Goal: Task Accomplishment & Management: Manage account settings

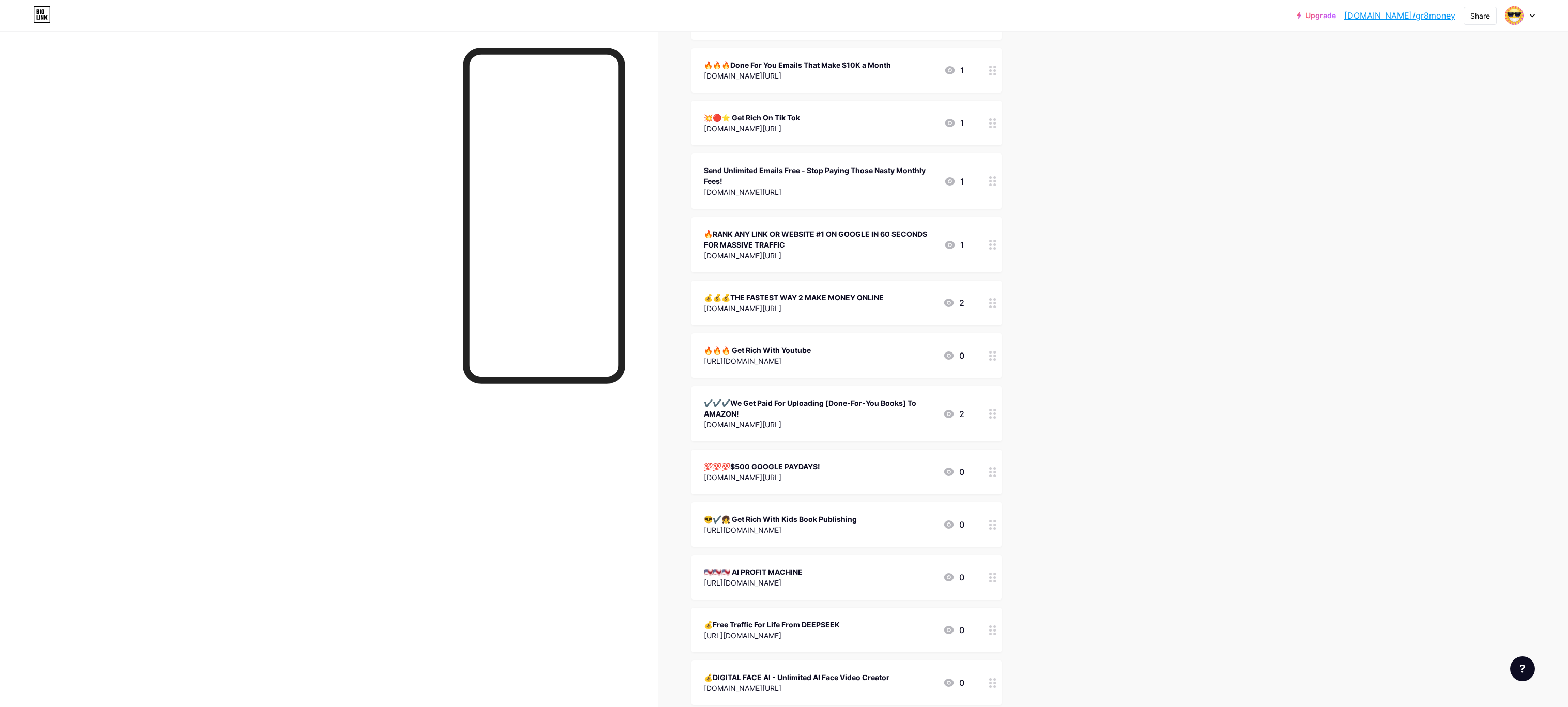
scroll to position [278, 0]
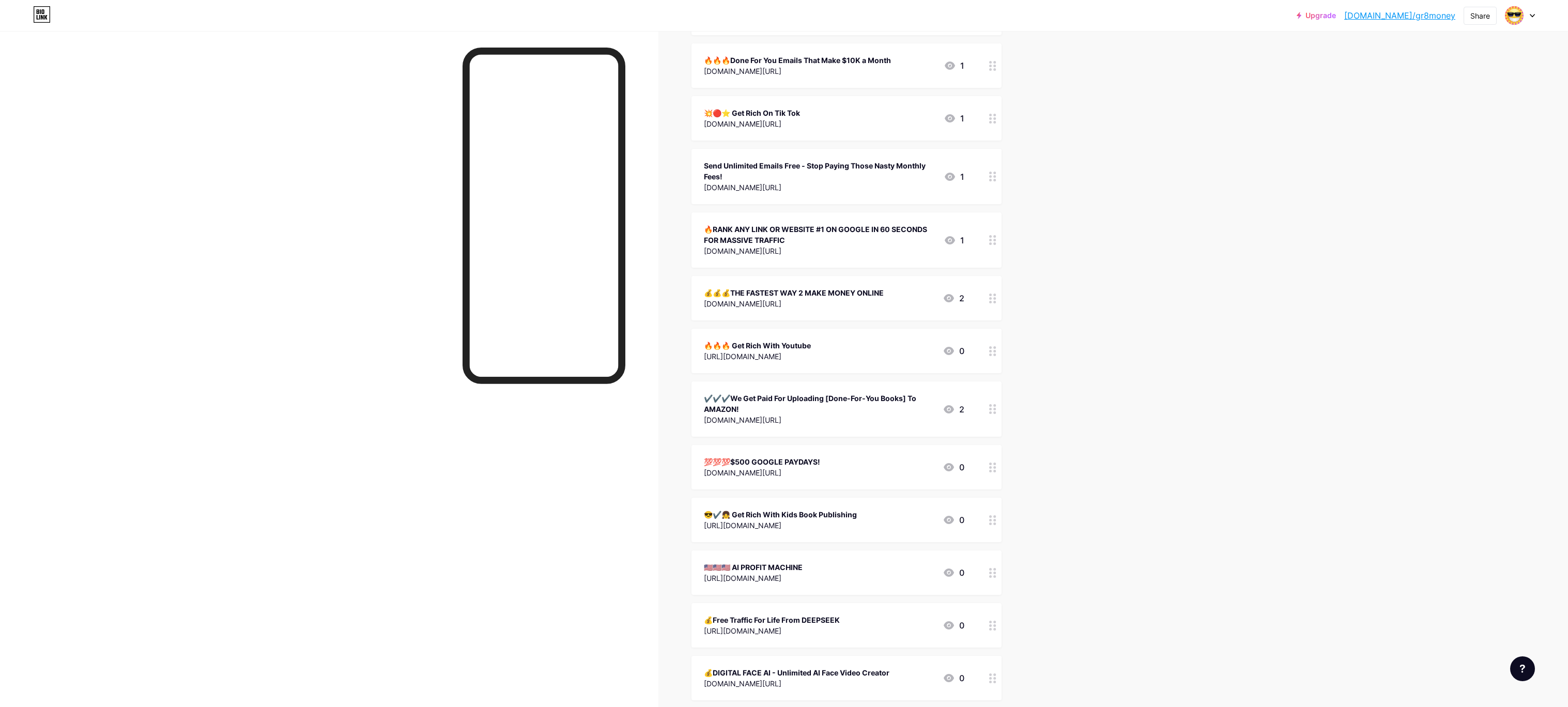
click at [785, 59] on div "🔥🔥🔥Done For You Emails That Make $10K a Month" at bounding box center [797, 60] width 187 height 11
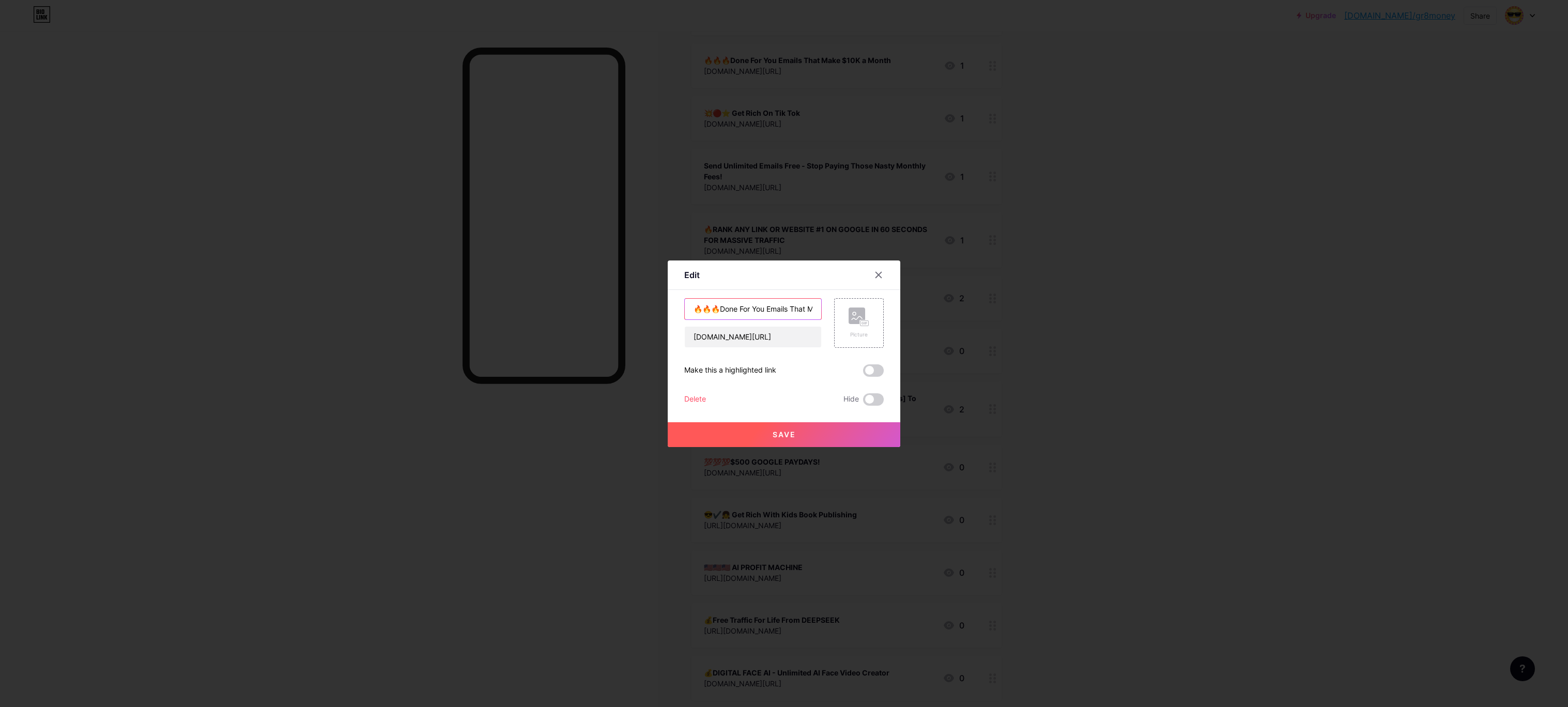
click at [809, 311] on input "🔥🔥🔥Done For You Emails That Make $10K a Month" at bounding box center [753, 309] width 136 height 21
type input "🔥"
click at [746, 308] on input "The Websites We MADE FOR YOU Have Already Made You $175" at bounding box center [753, 309] width 136 height 21
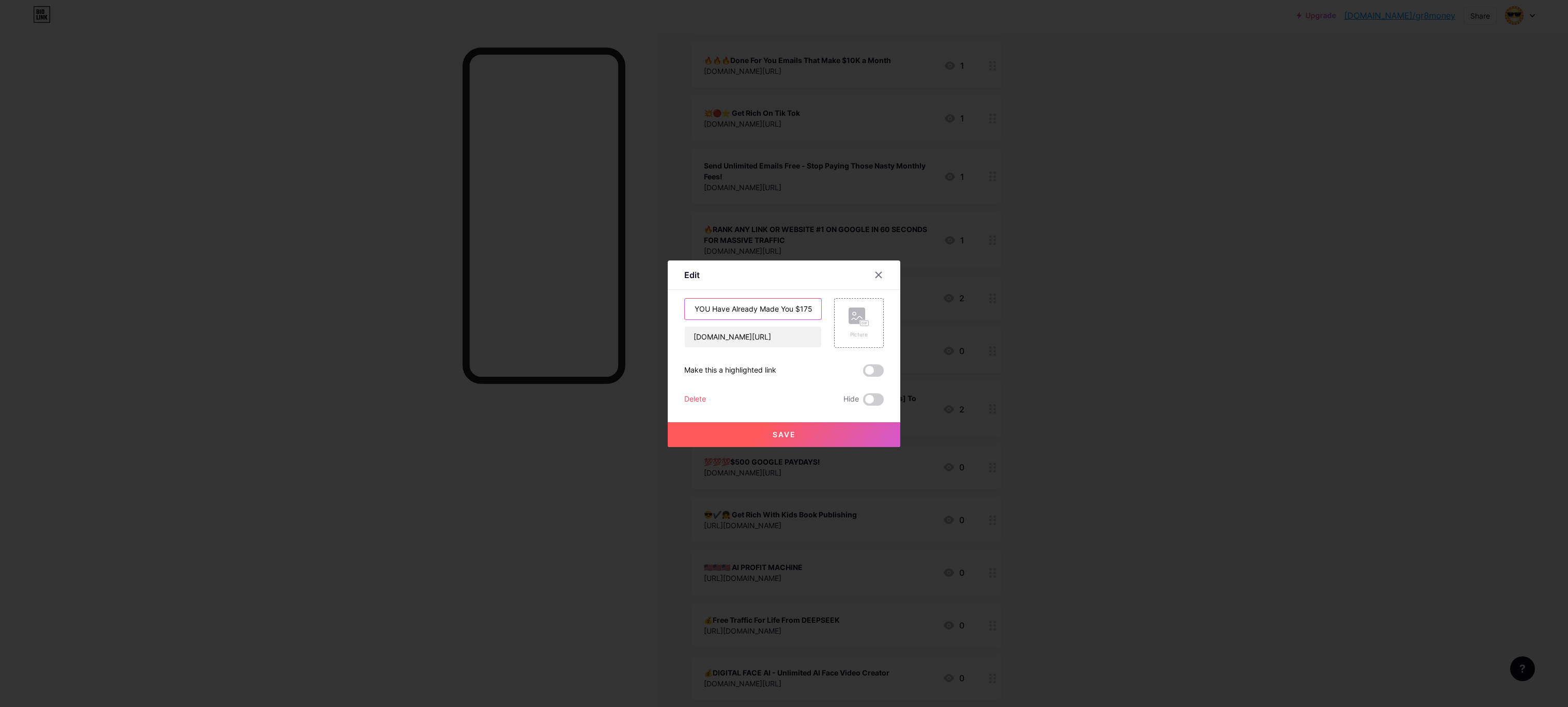
type input "The Websites We MADE FOR YOU Have Already Made You $175"
click at [815, 265] on div "Edit Content YouTube Play YouTube video without leaving your page. ADD Vimeo Pl…" at bounding box center [784, 354] width 233 height 187
type input "t"
paste input "[URL][DOMAIN_NAME]"
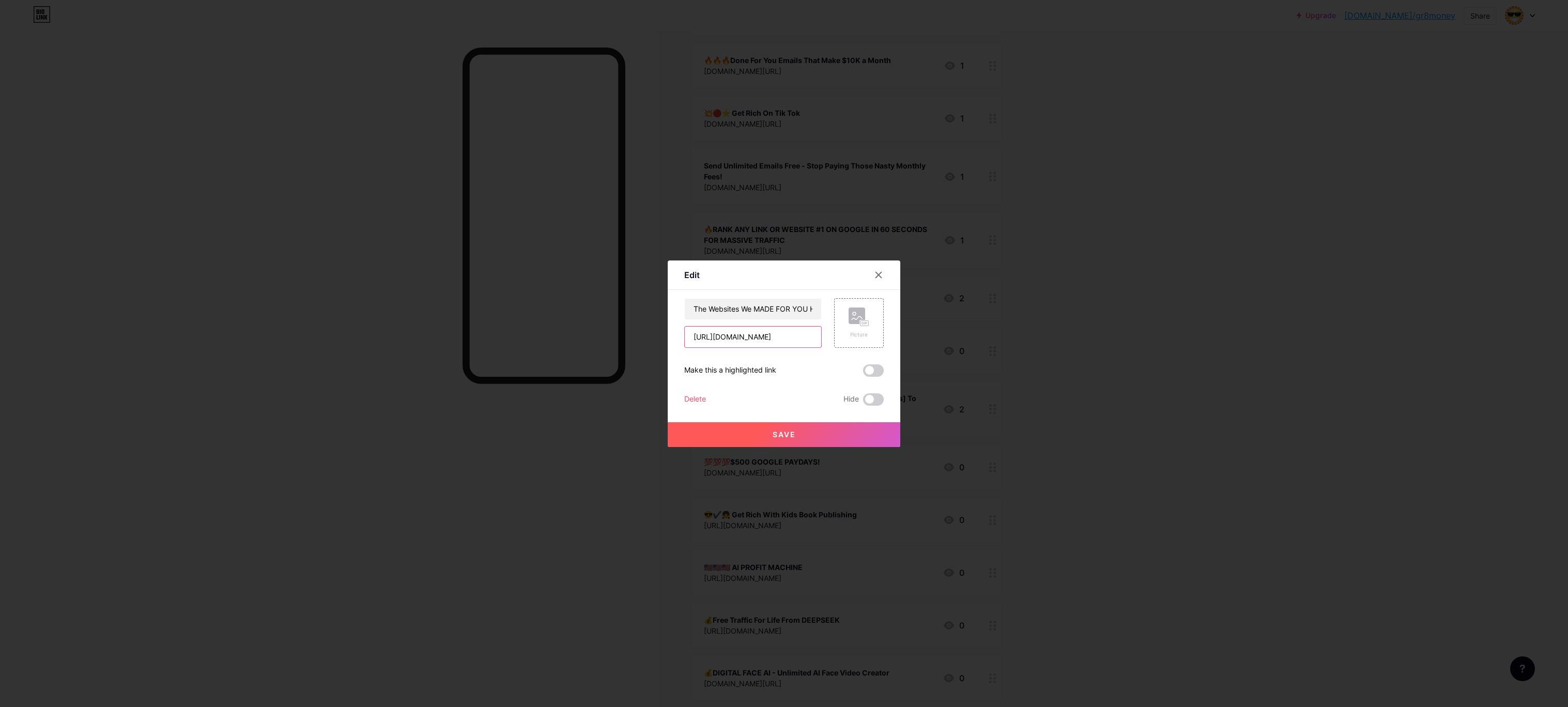
scroll to position [0, 116]
type input "[URL][DOMAIN_NAME]"
click at [785, 433] on span "Save" at bounding box center [784, 434] width 23 height 9
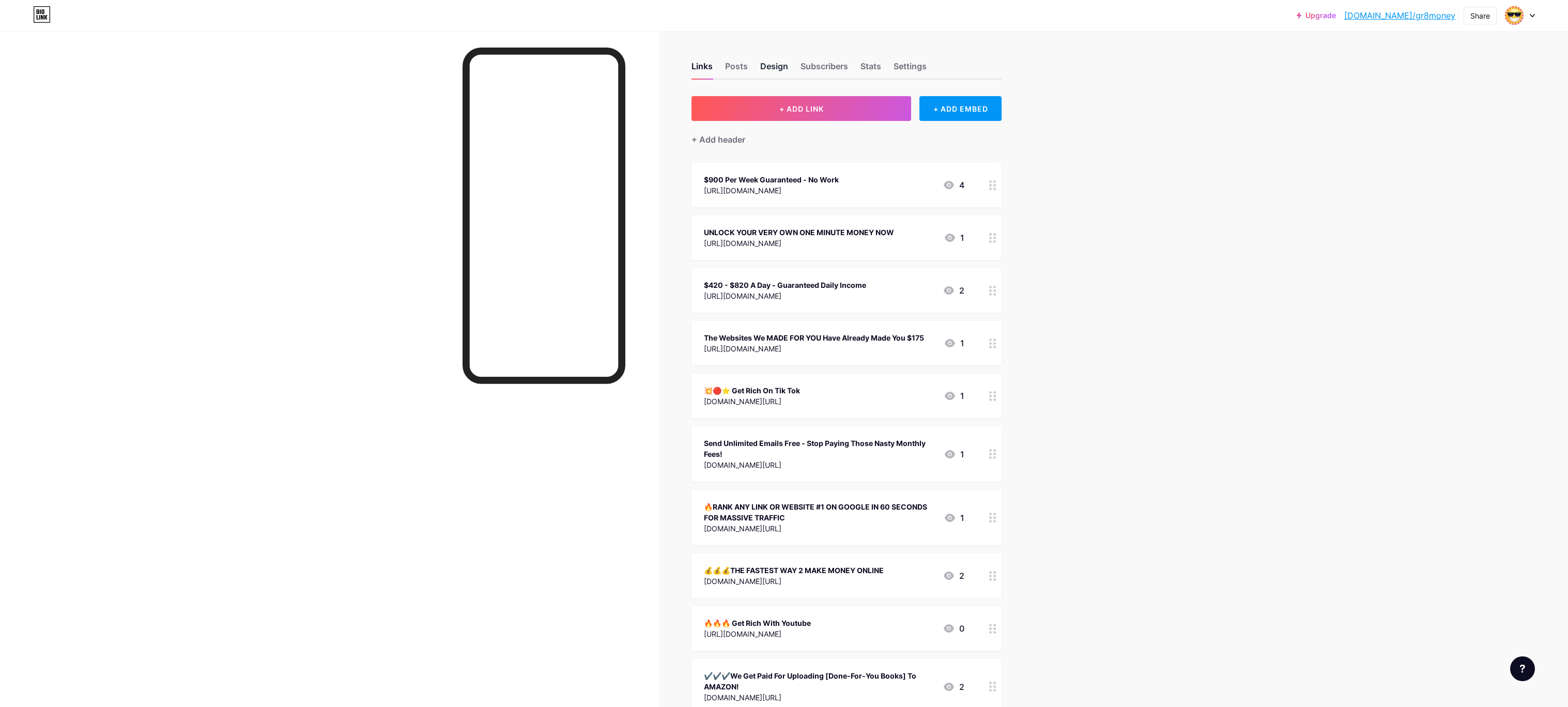
click at [771, 66] on div "Design" at bounding box center [774, 69] width 28 height 19
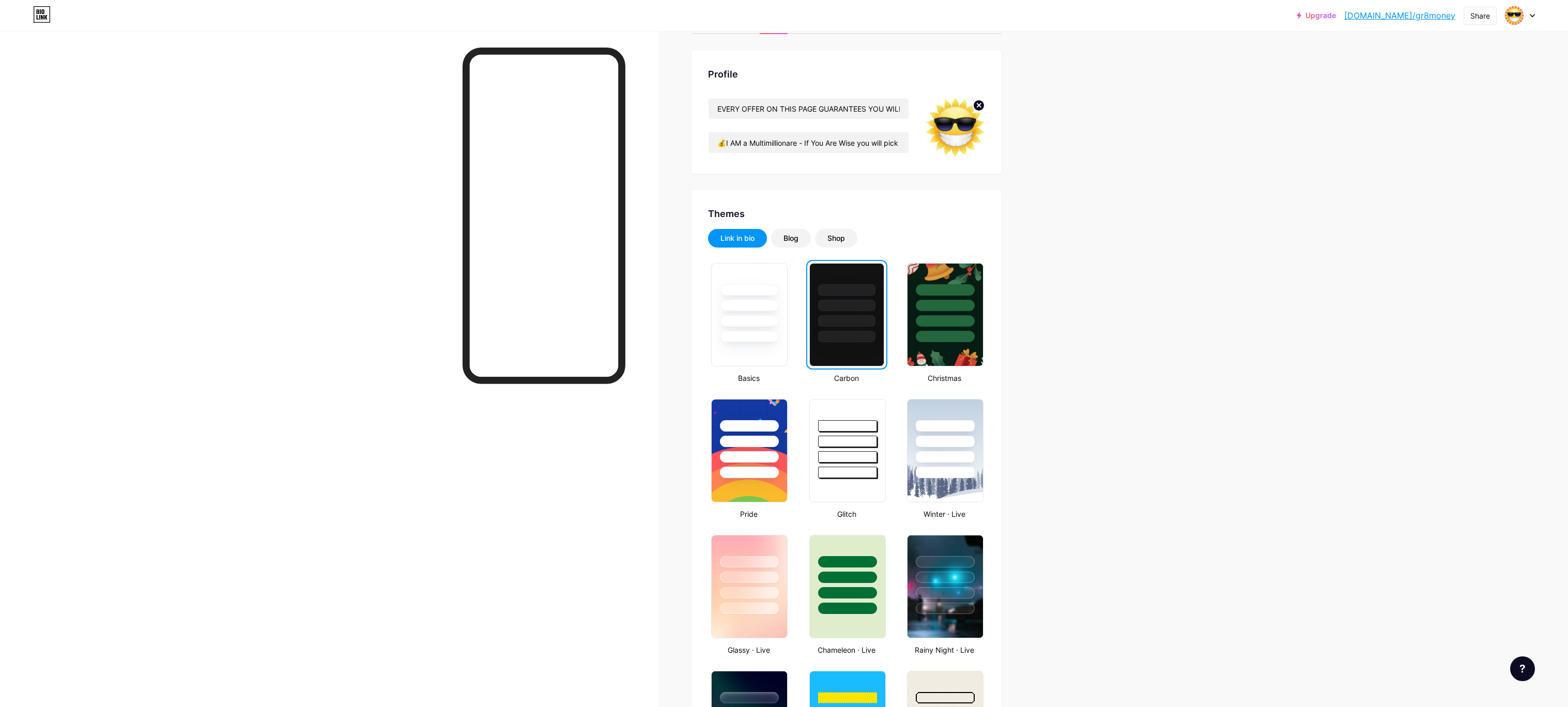
scroll to position [74, 0]
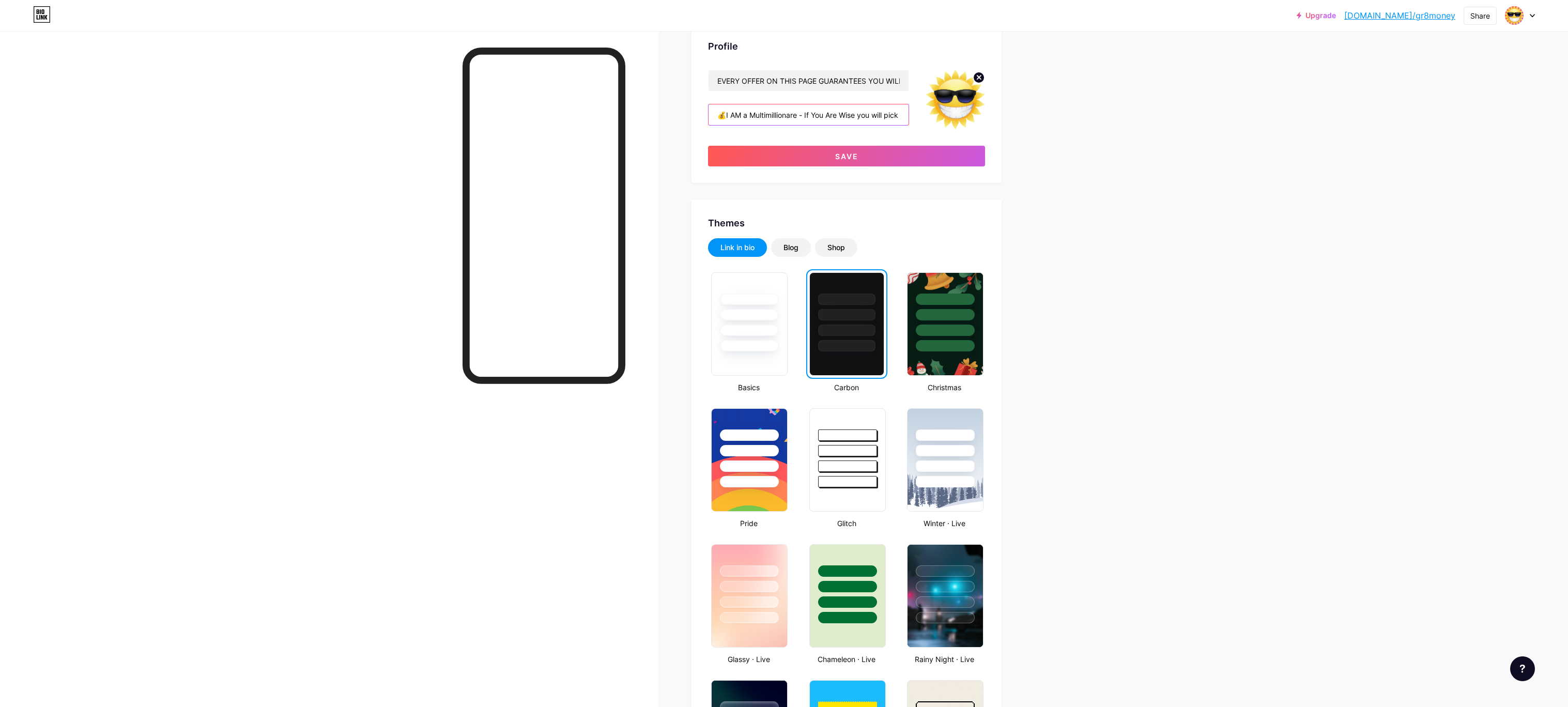
scroll to position [0, 0]
type input "💰"
type input "YOU Are Now Officially Money Magnetic and These Are Your Money Magnets That Wil…"
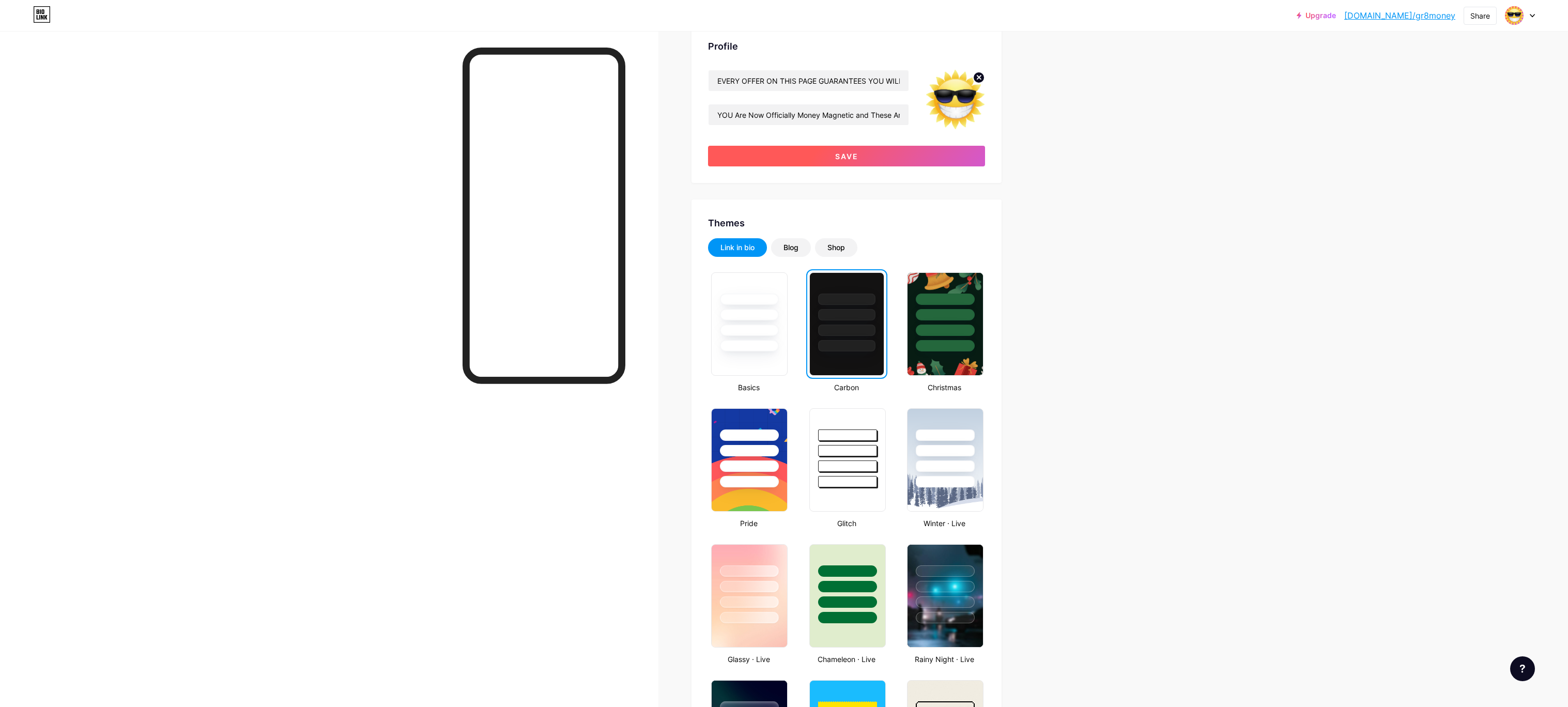
click at [794, 152] on button "Save" at bounding box center [846, 156] width 277 height 21
